Goal: Task Accomplishment & Management: Manage account settings

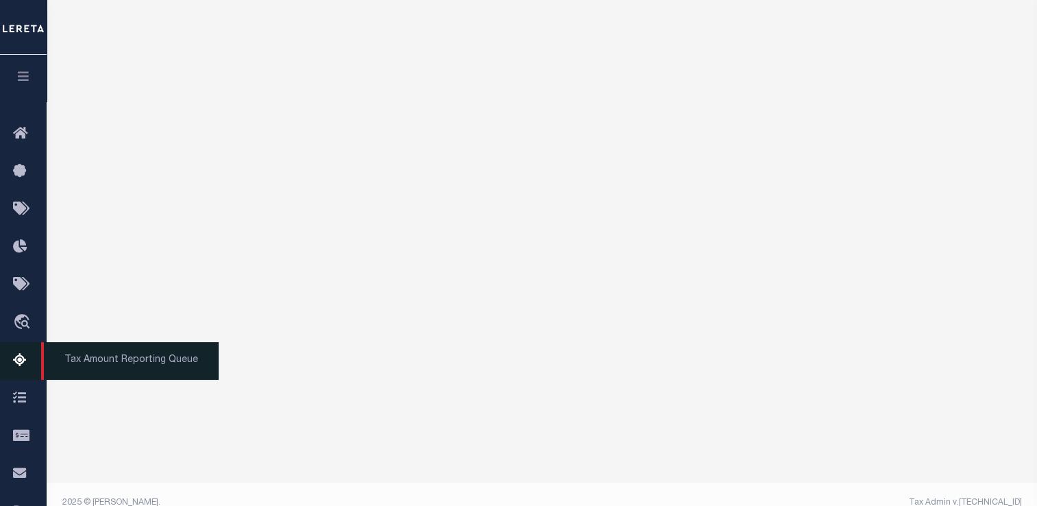
scroll to position [220, 0]
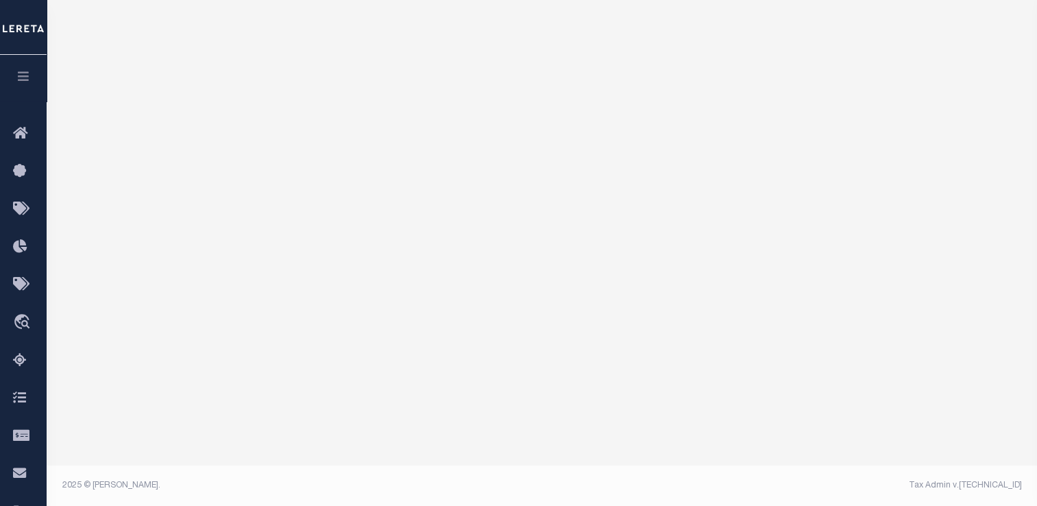
click at [29, 79] on icon "button" at bounding box center [24, 76] width 16 height 12
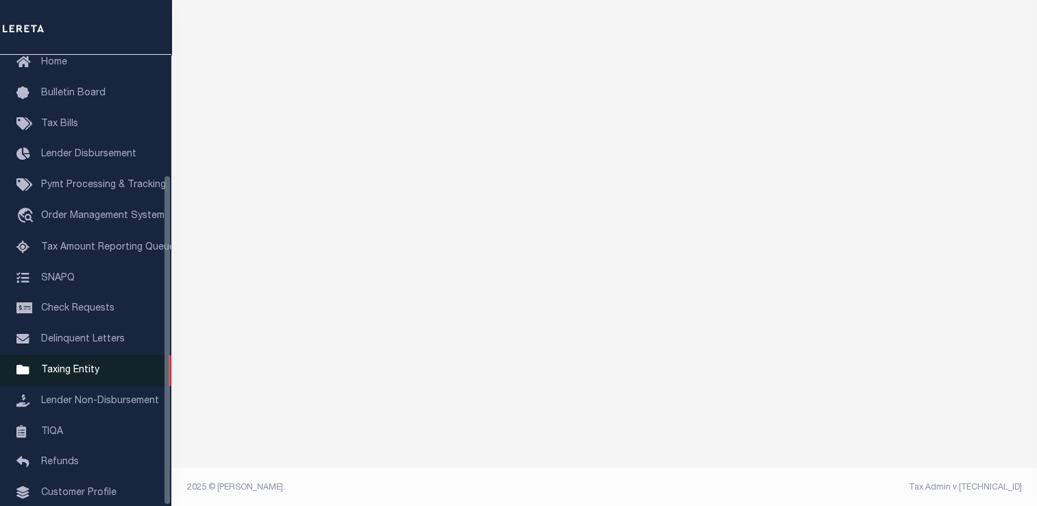
scroll to position [164, 0]
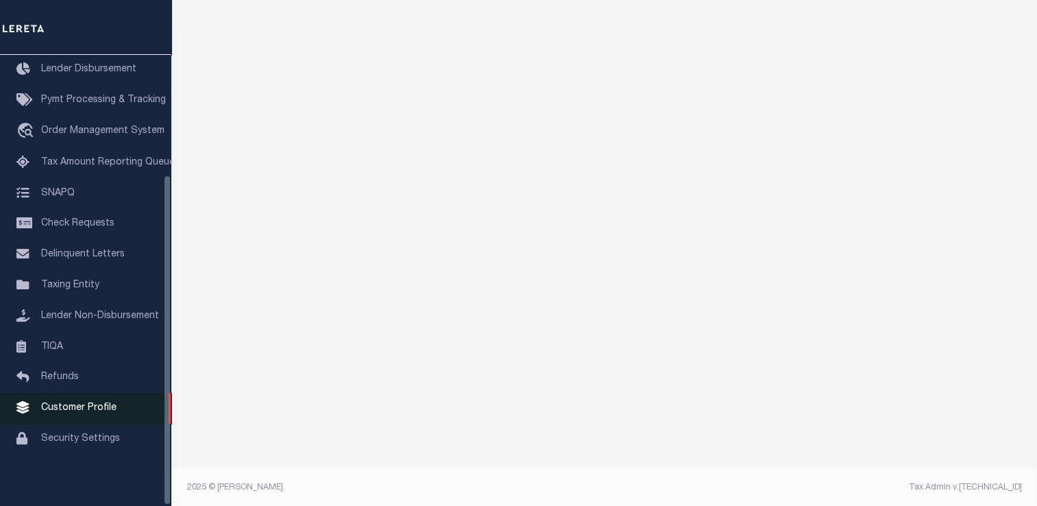
click at [66, 412] on span "Customer Profile" at bounding box center [78, 408] width 75 height 10
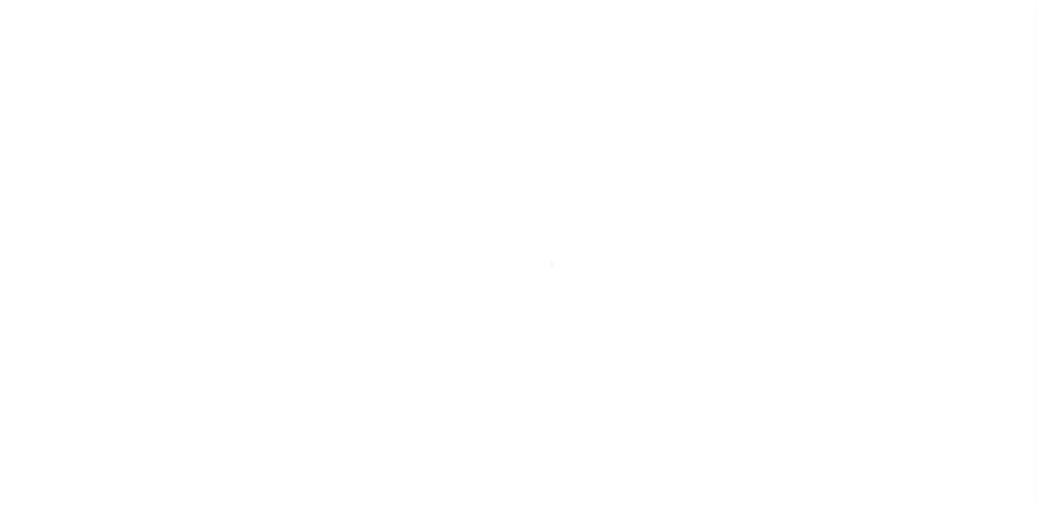
scroll to position [164, 0]
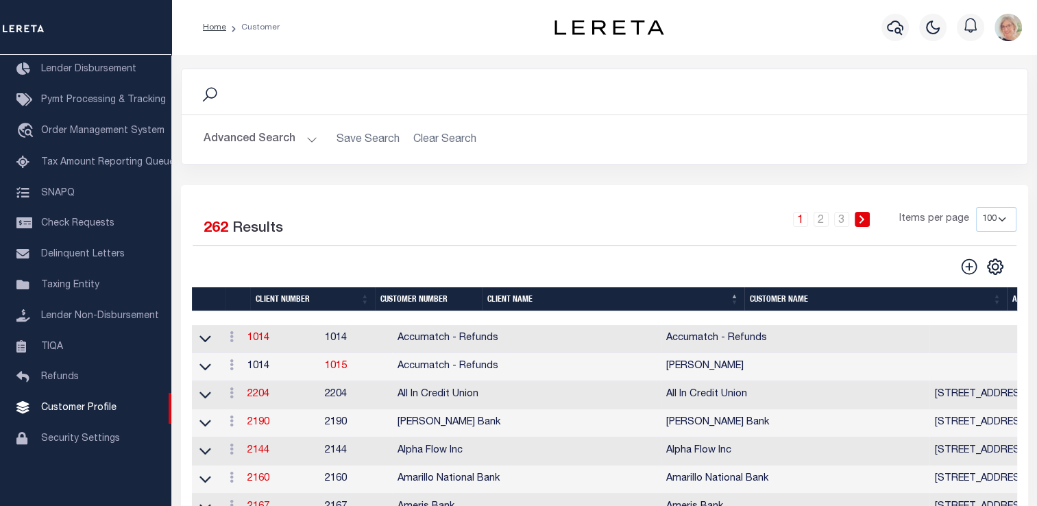
click at [500, 303] on th "Client Name" at bounding box center [613, 299] width 262 height 24
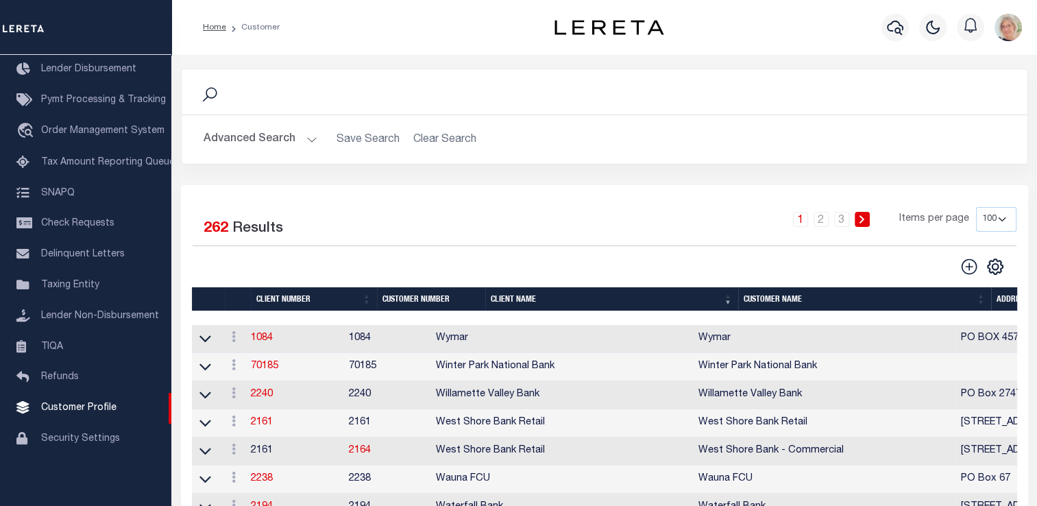
click at [495, 306] on th "Client Name" at bounding box center [611, 299] width 253 height 24
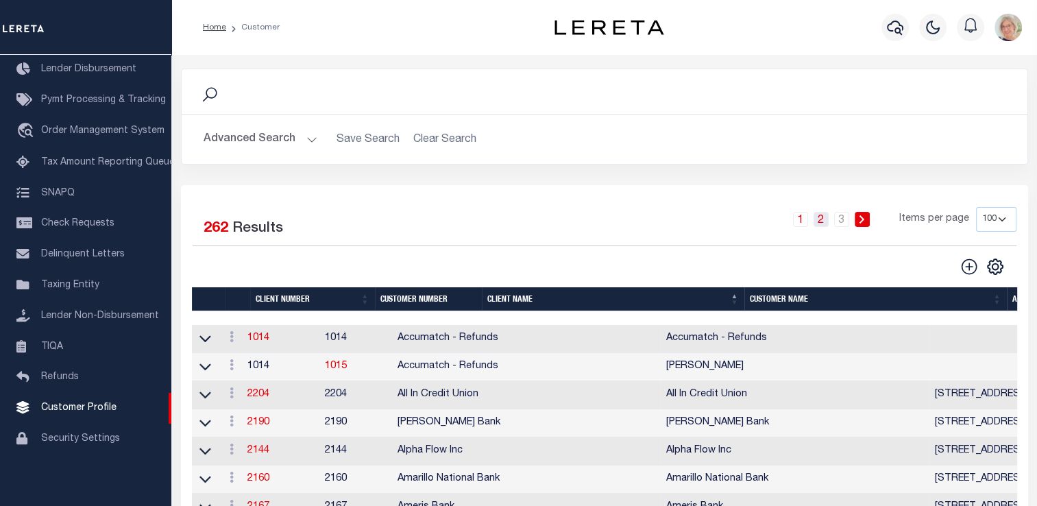
click at [823, 221] on link "2" at bounding box center [820, 219] width 15 height 15
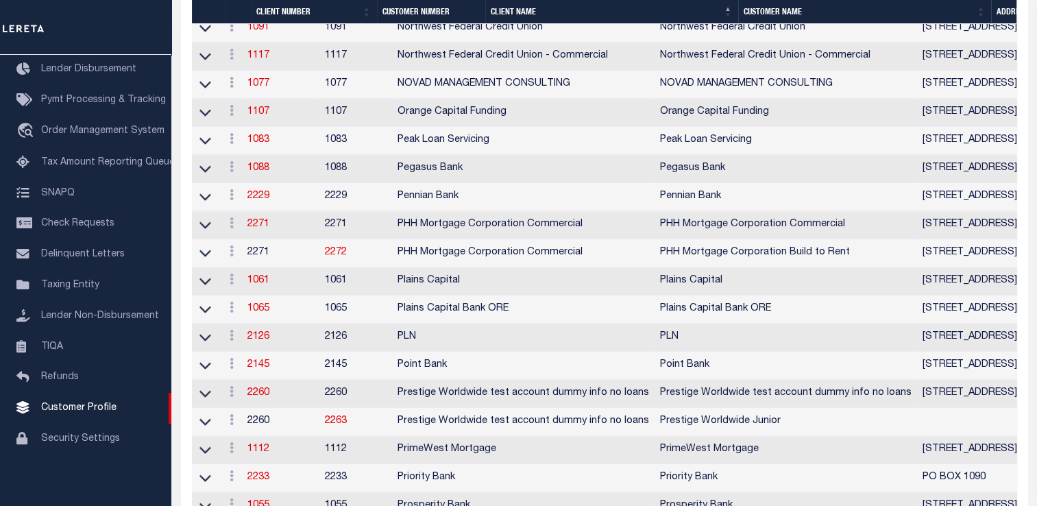
scroll to position [2193, 0]
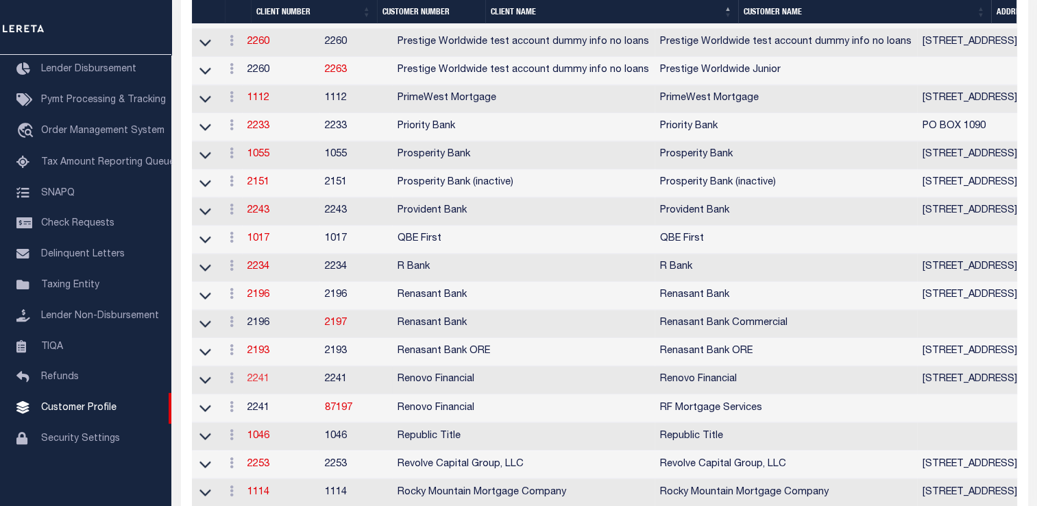
click at [262, 384] on link "2241" at bounding box center [258, 379] width 22 height 10
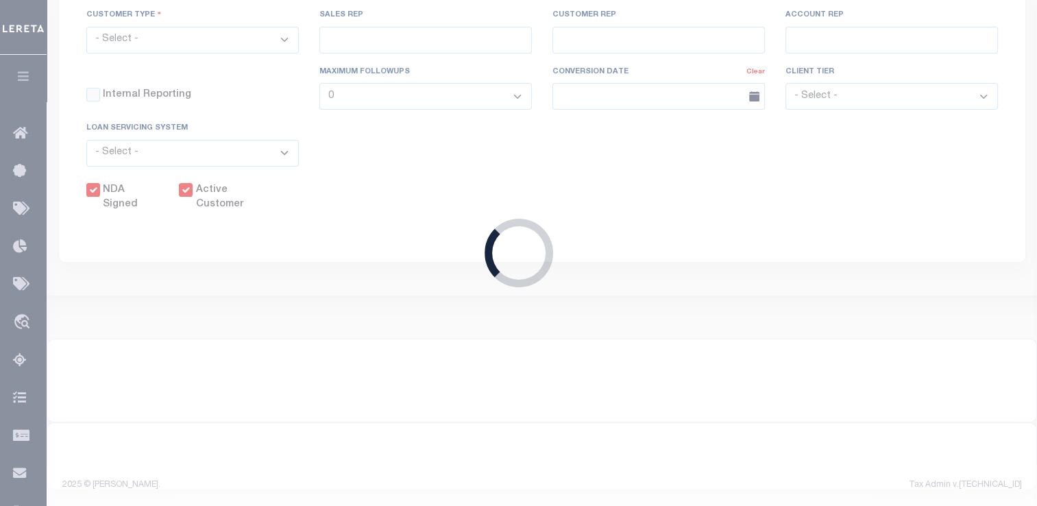
select select
type input "Renovo Financial"
type input "2241"
type input "Renovo Financial"
type input "[PERSON_NAME]"
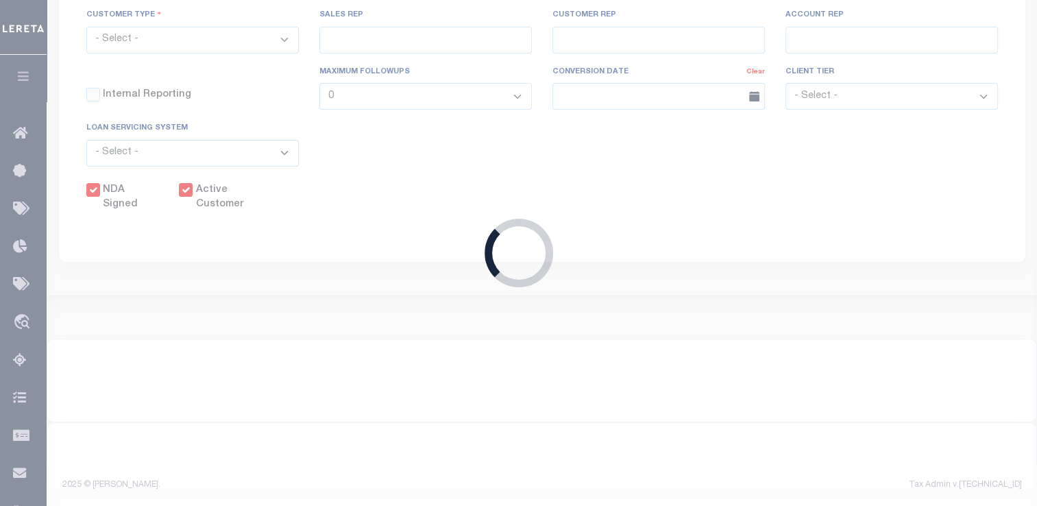
type input "[PERSON_NAME]"
select select "Mixed Portfolio"
type input "[PERSON_NAME]"
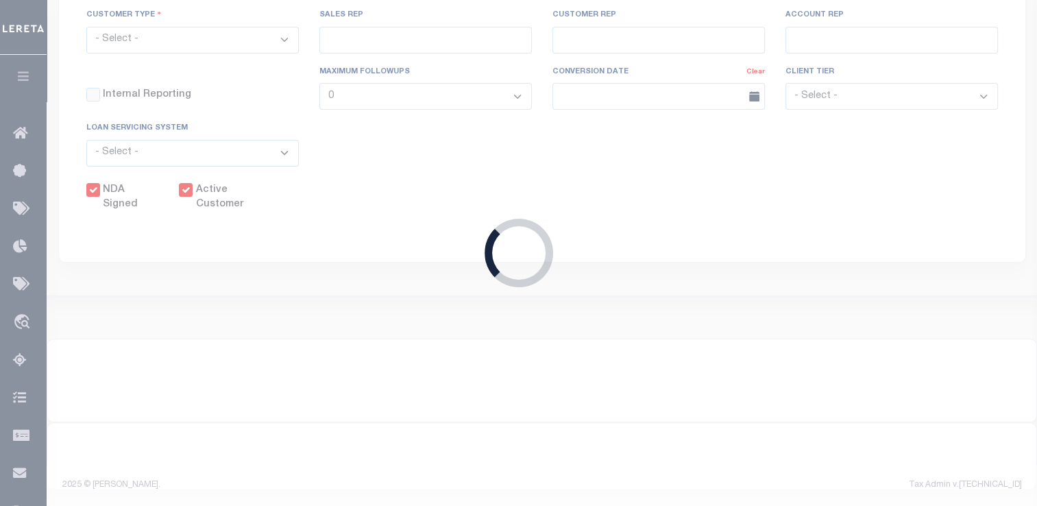
checkbox input "true"
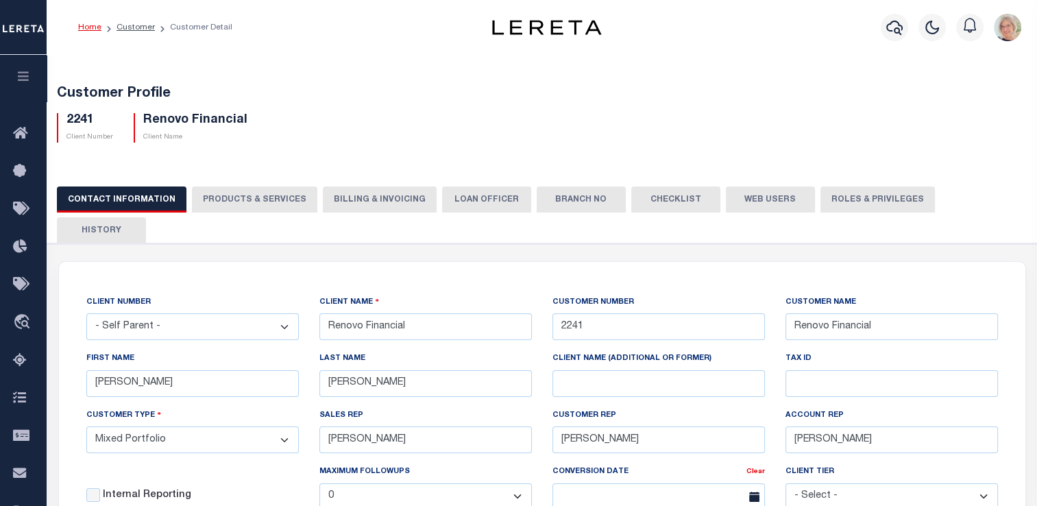
click at [760, 202] on button "Web Users" at bounding box center [770, 199] width 89 height 26
select select "100"
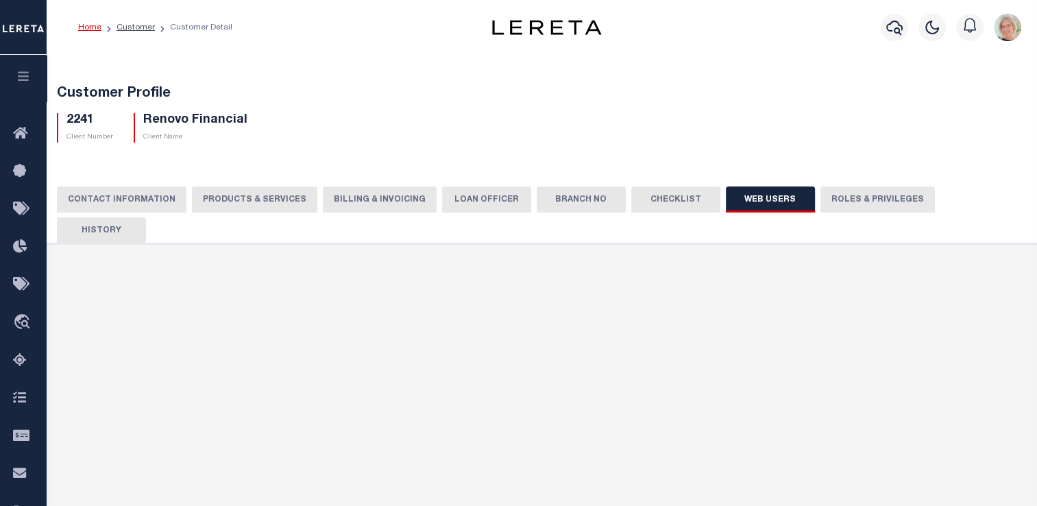
select select "100"
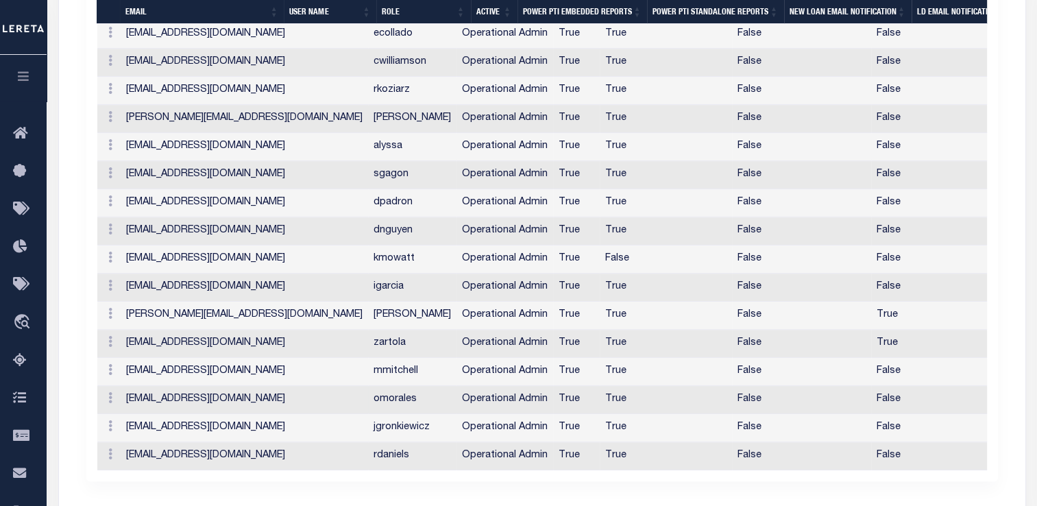
scroll to position [1028, 0]
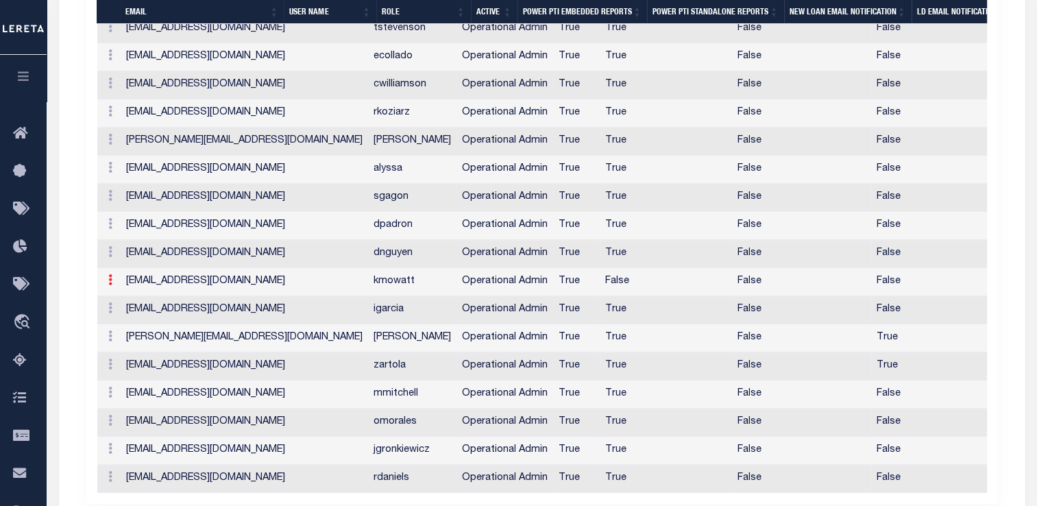
click at [108, 274] on icon at bounding box center [110, 279] width 4 height 11
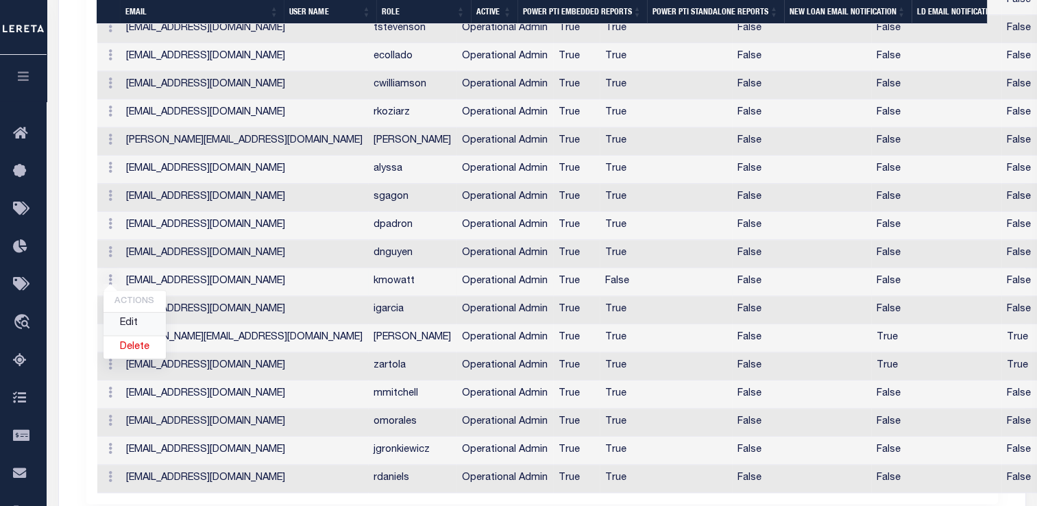
click at [123, 312] on link "Edit" at bounding box center [134, 323] width 62 height 23
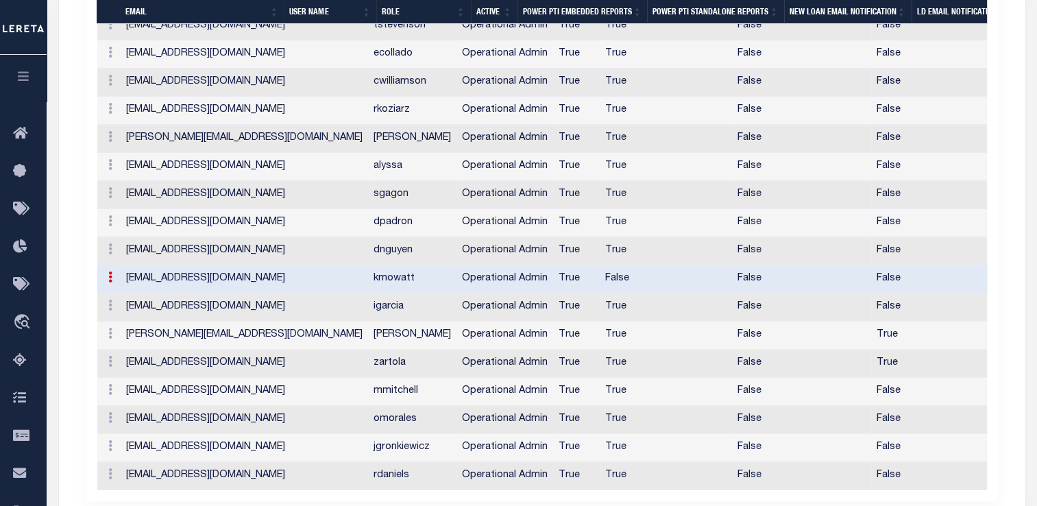
type input "[EMAIL_ADDRESS][DOMAIN_NAME]"
type input "kmowatt"
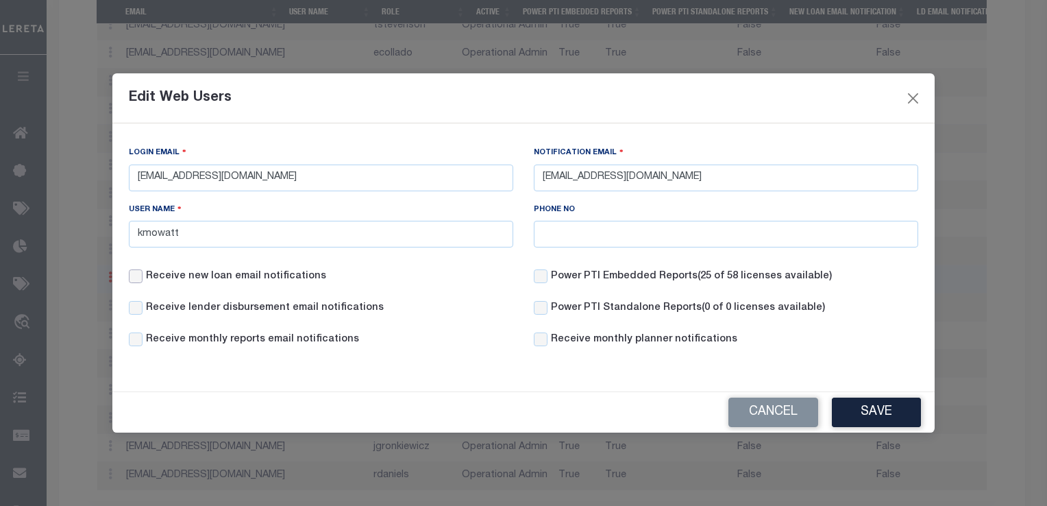
click at [134, 278] on input "Receive new loan email notifications" at bounding box center [136, 276] width 14 height 14
checkbox input "false"
click at [134, 306] on input "Receive lender disbursement email notifications" at bounding box center [136, 308] width 14 height 14
checkbox input "true"
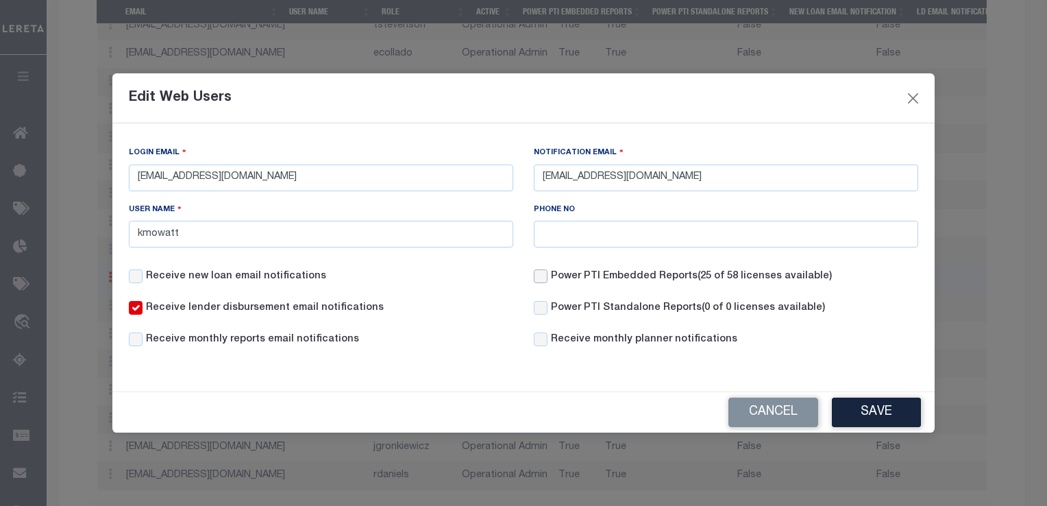
click at [542, 277] on input "Power PTI Embedded Reports (25 of 58 licenses available)" at bounding box center [541, 276] width 14 height 14
click at [889, 415] on button "Save" at bounding box center [876, 411] width 89 height 29
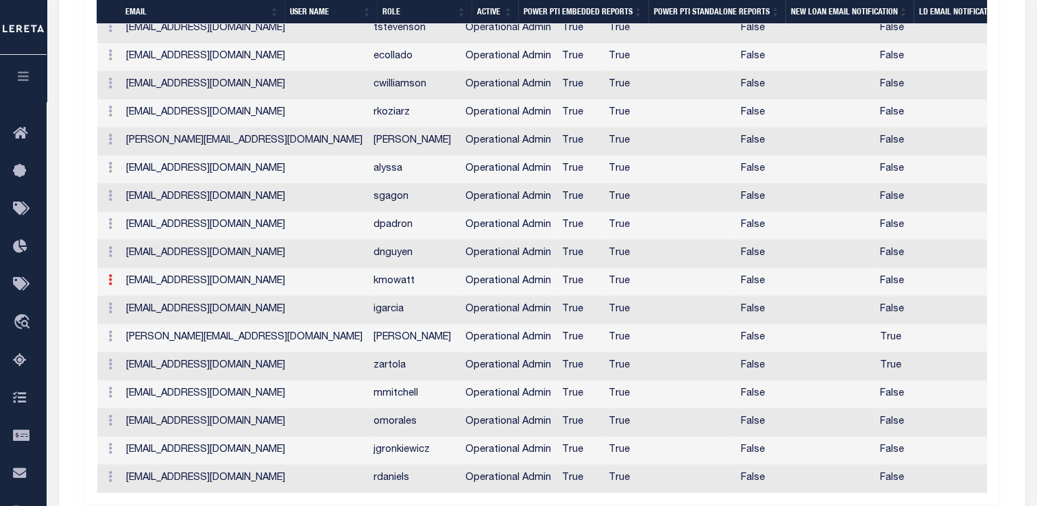
click at [108, 274] on icon at bounding box center [110, 279] width 4 height 11
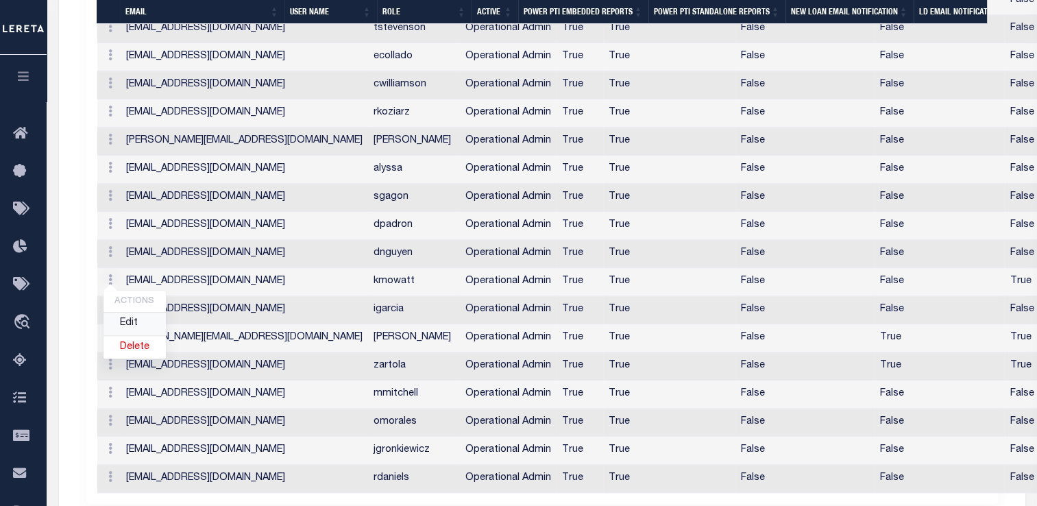
click at [132, 312] on link "Edit" at bounding box center [134, 323] width 62 height 23
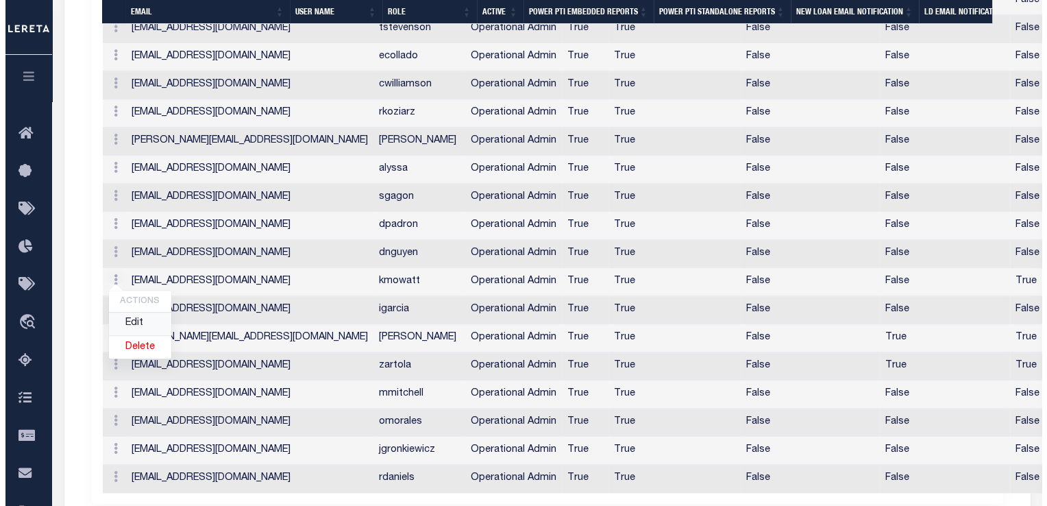
scroll to position [1025, 0]
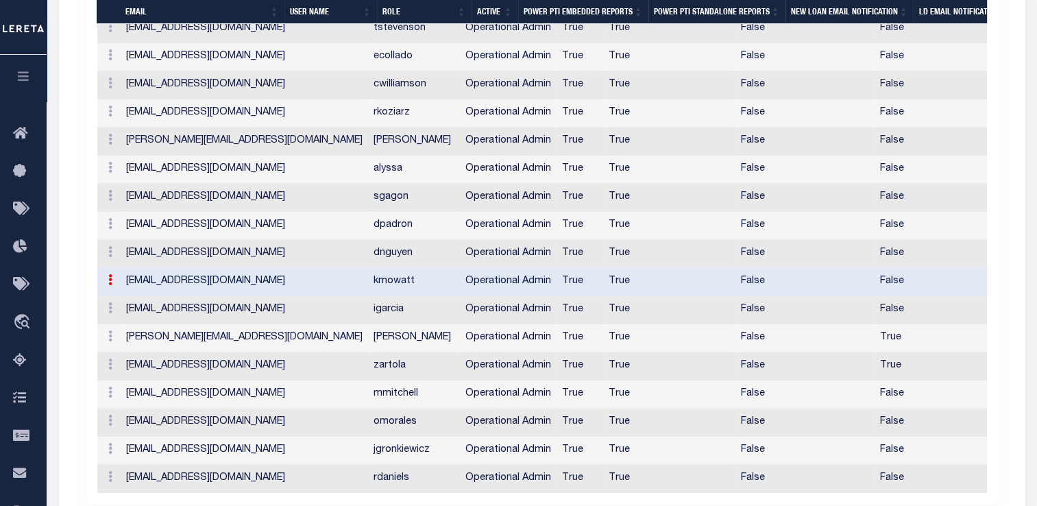
checkbox input "true"
